Goal: Task Accomplishment & Management: Manage account settings

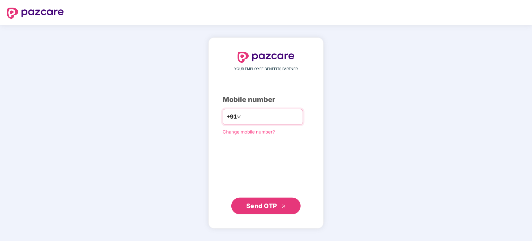
type input "**********"
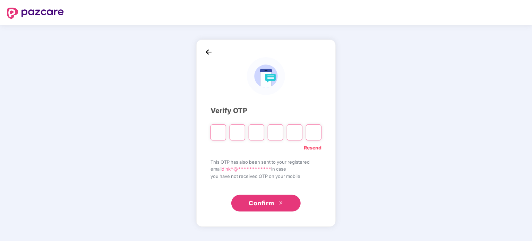
type input "*"
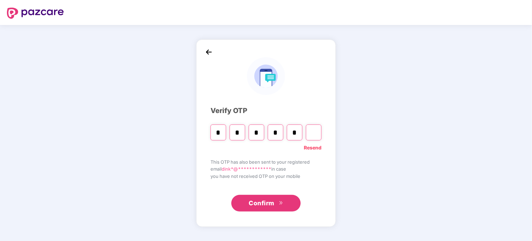
type input "*"
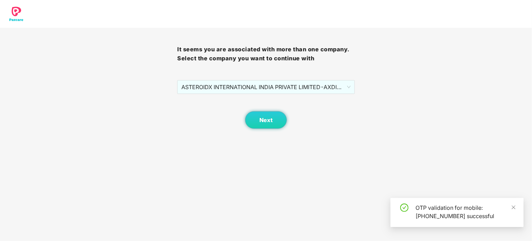
click at [252, 105] on div "Next" at bounding box center [265, 111] width 177 height 35
click at [260, 118] on span "Next" at bounding box center [265, 120] width 13 height 7
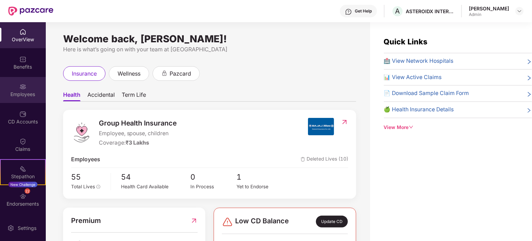
click at [23, 83] on div at bounding box center [22, 86] width 7 height 7
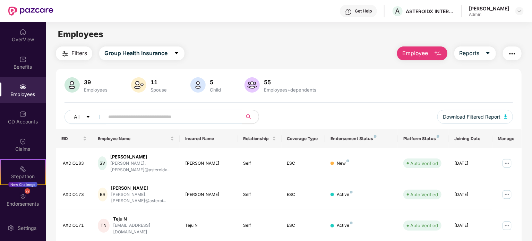
scroll to position [184, 0]
